Goal: Find specific page/section: Find specific page/section

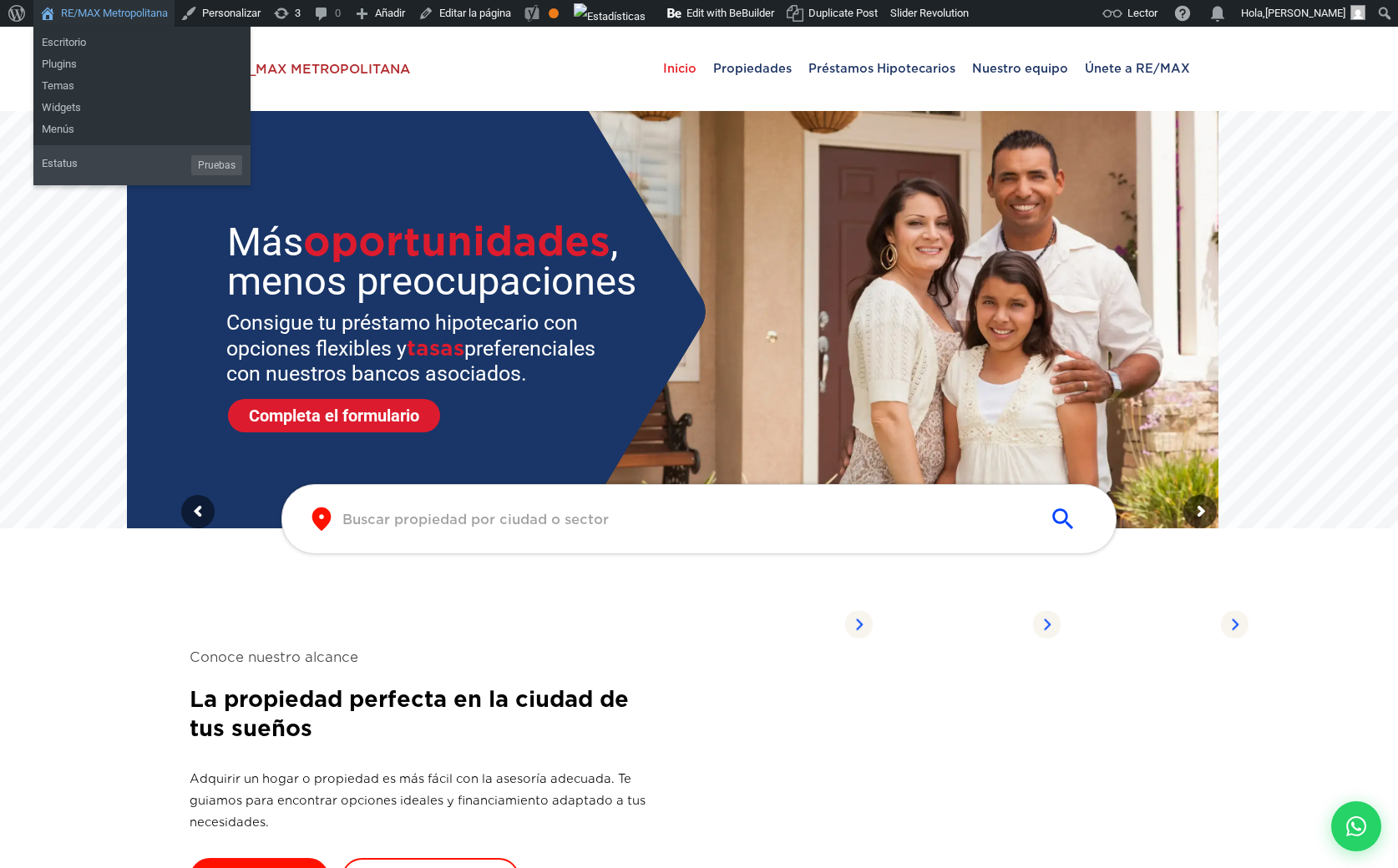
click at [126, 10] on link "RE/MAX Metropolitana" at bounding box center [105, 13] width 141 height 27
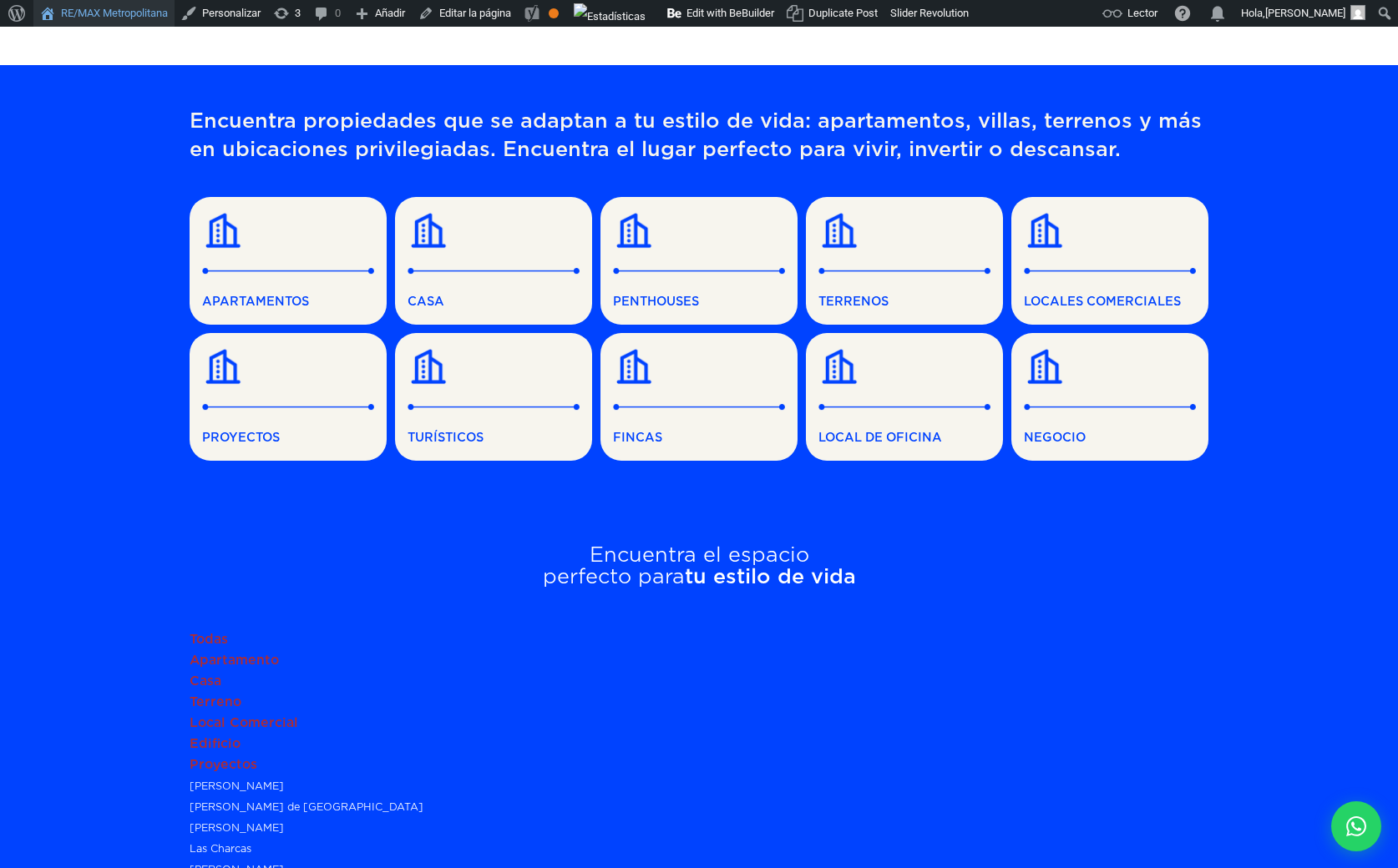
scroll to position [909, 0]
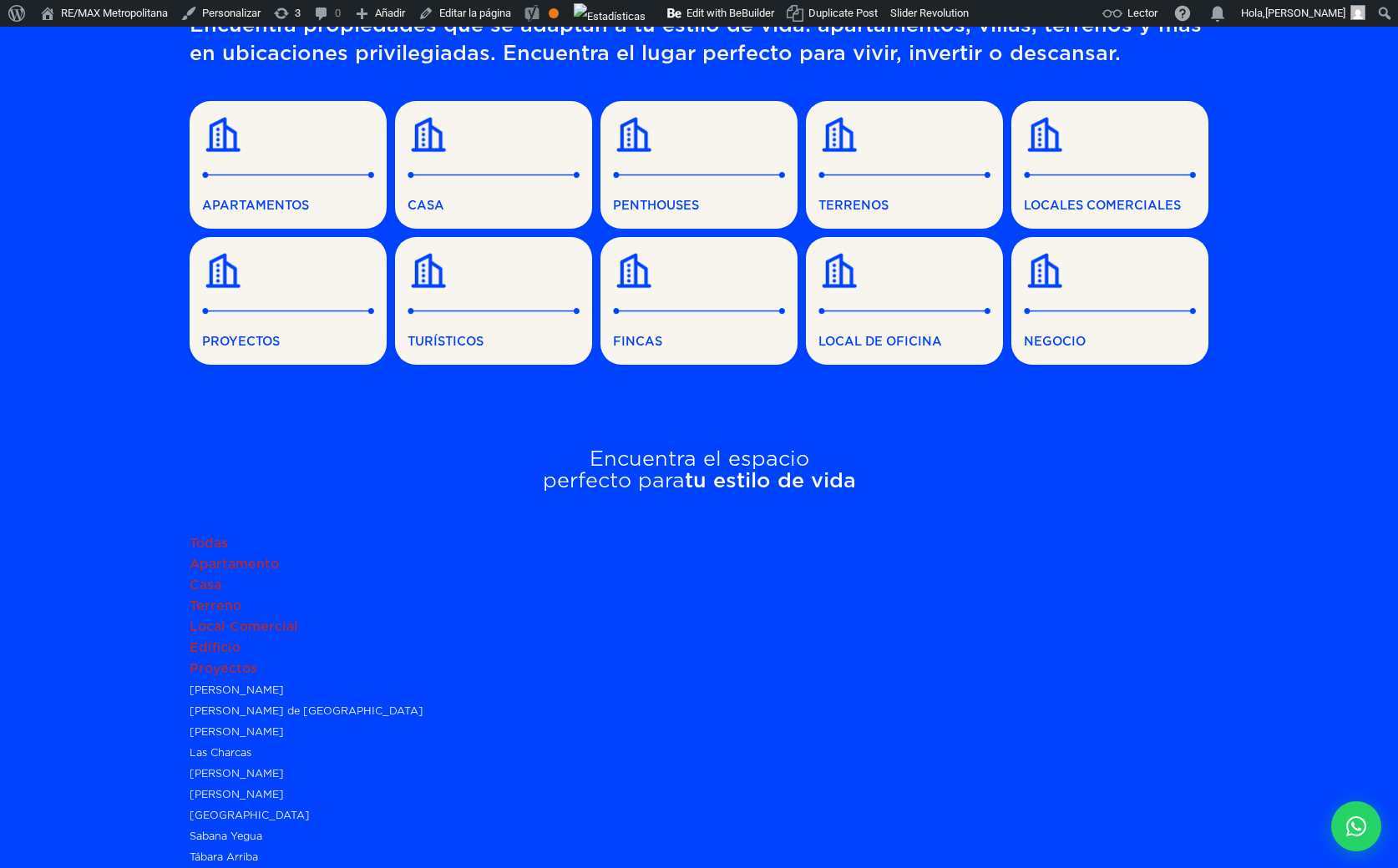
scroll to position [1022, 0]
